Goal: Task Accomplishment & Management: Use online tool/utility

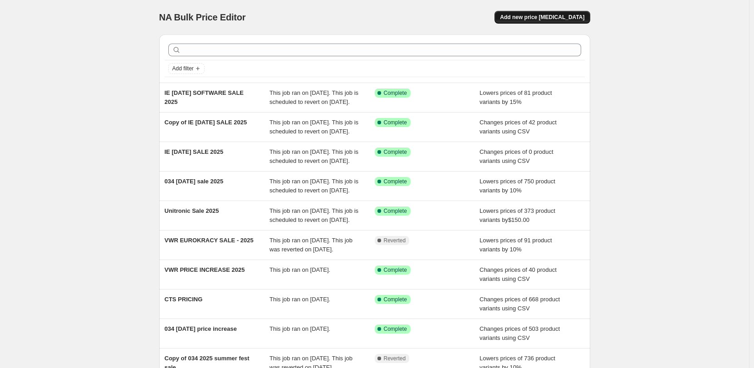
click at [553, 20] on span "Add new price [MEDICAL_DATA]" at bounding box center [542, 17] width 84 height 7
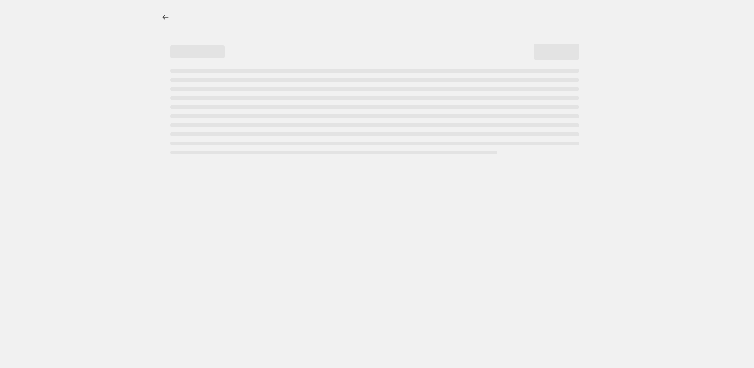
select select "percentage"
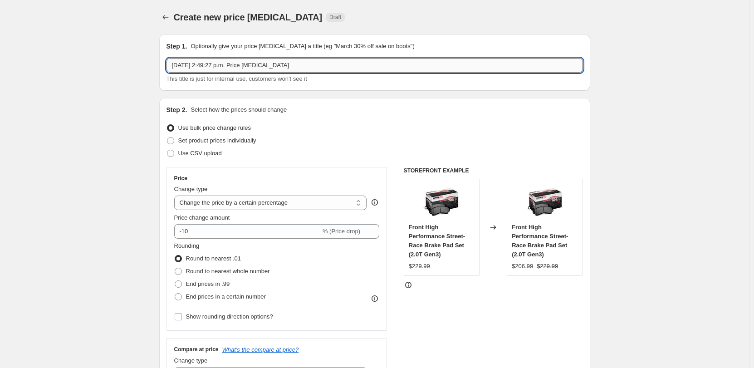
click at [238, 65] on input "[DATE] 2:49:27 p.m. Price [MEDICAL_DATA]" at bounding box center [374, 65] width 416 height 15
type input "CTS SALE PRICE 2025"
click at [206, 153] on span "Use CSV upload" at bounding box center [200, 153] width 44 height 7
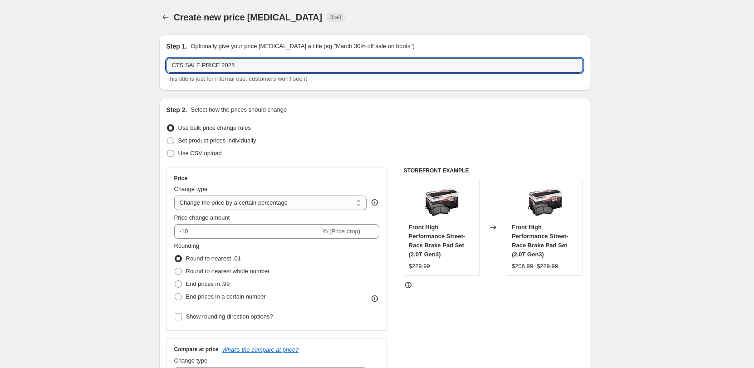
click at [167, 150] on input "Use CSV upload" at bounding box center [167, 150] width 0 height 0
radio input "true"
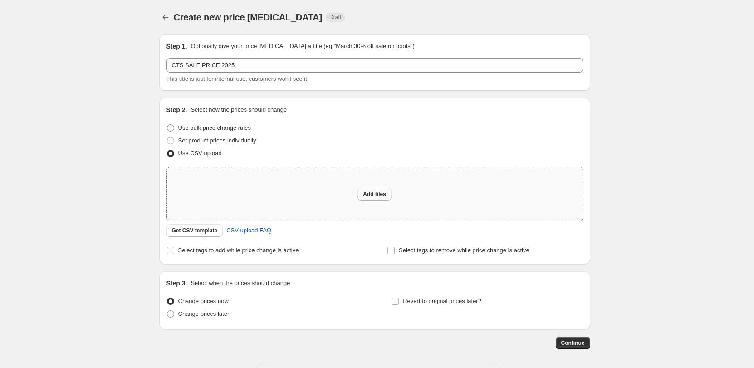
click at [376, 197] on button "Add files" at bounding box center [374, 194] width 34 height 13
type input "C:\fakepath\CTS_Pricing_Update_Aug_2025 - SALE.csv"
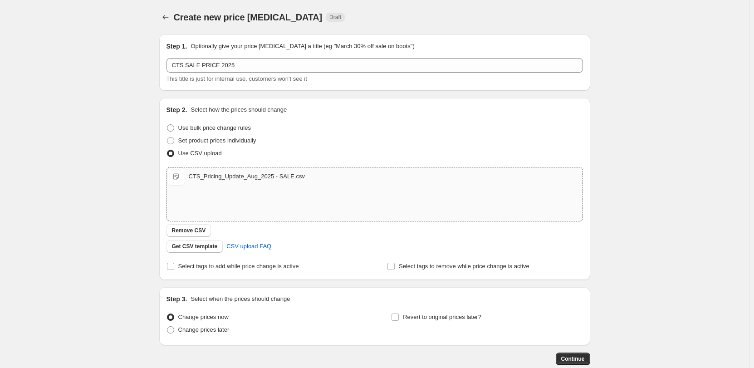
scroll to position [53, 0]
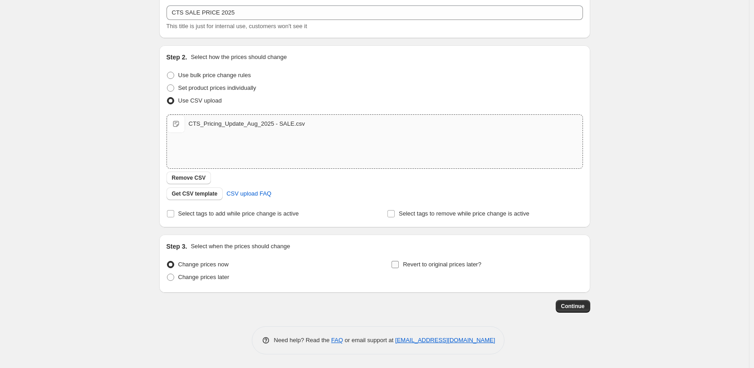
click at [419, 254] on div "Step 3. Select when the prices should change Change prices now Change prices la…" at bounding box center [374, 264] width 416 height 44
drag, startPoint x: 435, startPoint y: 267, endPoint x: 470, endPoint y: 272, distance: 35.3
click at [438, 268] on span "Revert to original prices later?" at bounding box center [442, 264] width 78 height 9
click at [426, 259] on label "Revert to original prices later?" at bounding box center [436, 264] width 90 height 13
click at [399, 261] on input "Revert to original prices later?" at bounding box center [394, 264] width 7 height 7
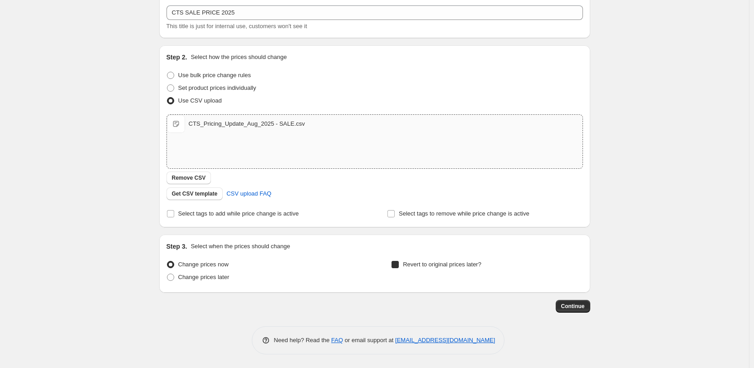
checkbox input "true"
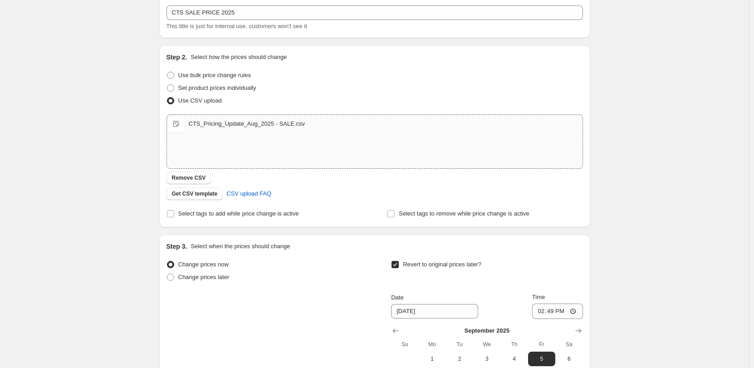
scroll to position [208, 0]
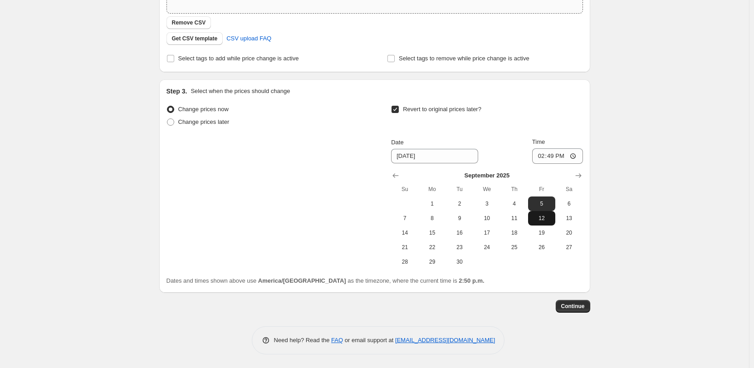
drag, startPoint x: 538, startPoint y: 219, endPoint x: 555, endPoint y: 217, distance: 17.3
click at [538, 219] on span "12" at bounding box center [541, 217] width 20 height 7
click at [575, 154] on input "14:49" at bounding box center [557, 155] width 51 height 15
click at [655, 136] on div "Create new price [MEDICAL_DATA]. This page is ready Create new price [MEDICAL_D…" at bounding box center [374, 79] width 749 height 575
click at [570, 220] on span "13" at bounding box center [569, 217] width 20 height 7
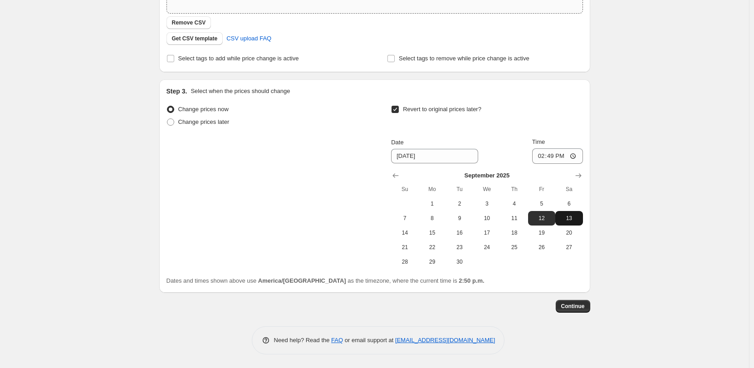
type input "[DATE]"
click at [579, 153] on input "14:49" at bounding box center [557, 155] width 51 height 15
type input "02:49"
click at [663, 178] on div "Create new price [MEDICAL_DATA]. This page is ready Create new price [MEDICAL_D…" at bounding box center [374, 79] width 749 height 575
click at [574, 301] on button "Continue" at bounding box center [572, 306] width 34 height 13
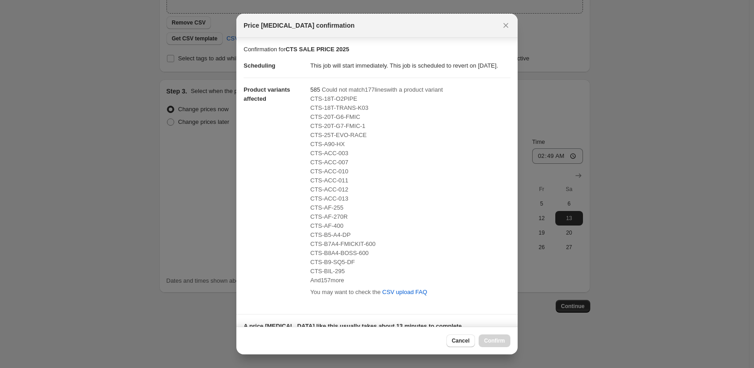
scroll to position [145, 0]
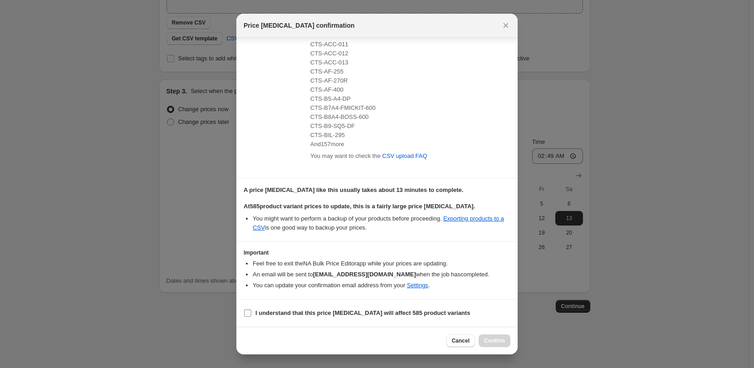
click at [283, 313] on b "I understand that this price [MEDICAL_DATA] will affect 585 product variants" at bounding box center [362, 312] width 214 height 7
click at [251, 313] on input "I understand that this price [MEDICAL_DATA] will affect 585 product variants" at bounding box center [247, 312] width 7 height 7
checkbox input "true"
click at [488, 337] on button "Confirm" at bounding box center [494, 340] width 32 height 13
